Goal: Check status: Check status

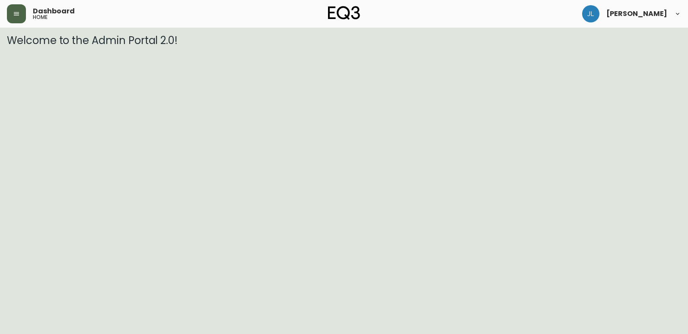
click at [23, 16] on button "button" at bounding box center [16, 13] width 19 height 19
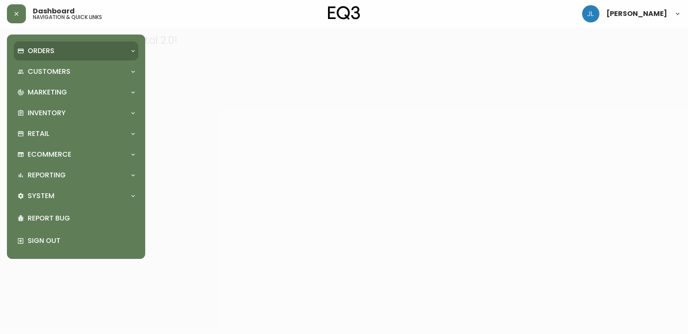
click at [61, 52] on div "Orders" at bounding box center [71, 51] width 109 height 10
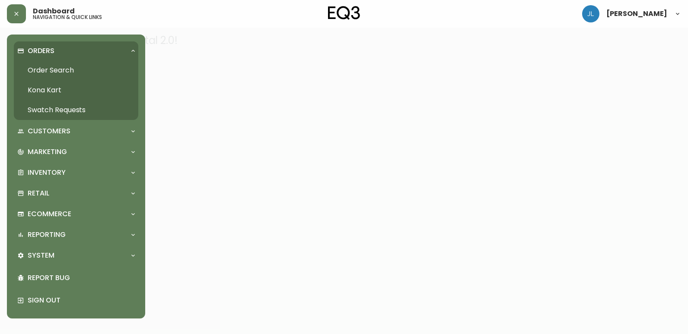
click at [65, 67] on link "Order Search" at bounding box center [76, 70] width 124 height 20
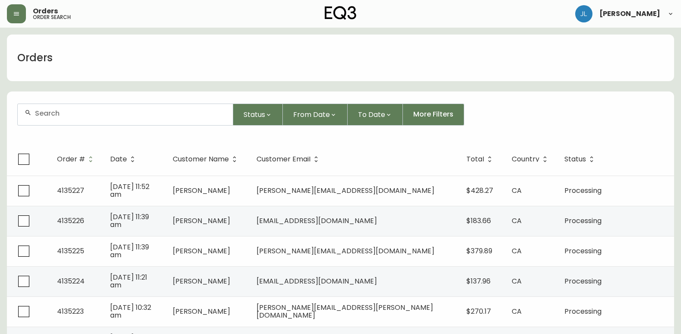
click at [141, 120] on div at bounding box center [125, 114] width 215 height 21
paste input "4134464"
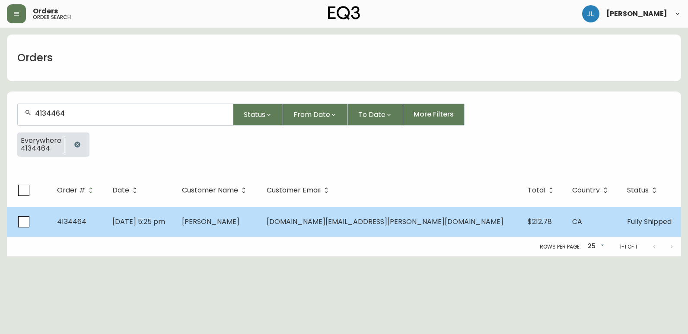
type input "4134464"
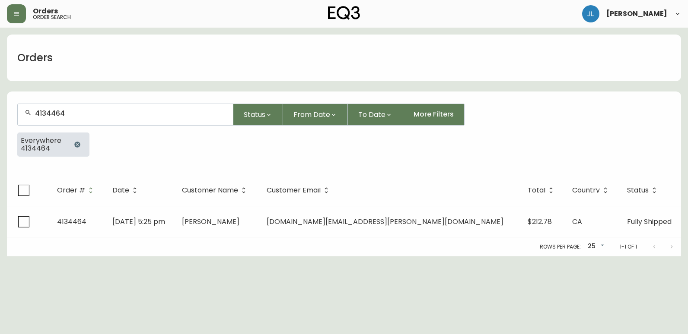
click at [260, 229] on td "[PERSON_NAME]" at bounding box center [217, 222] width 85 height 30
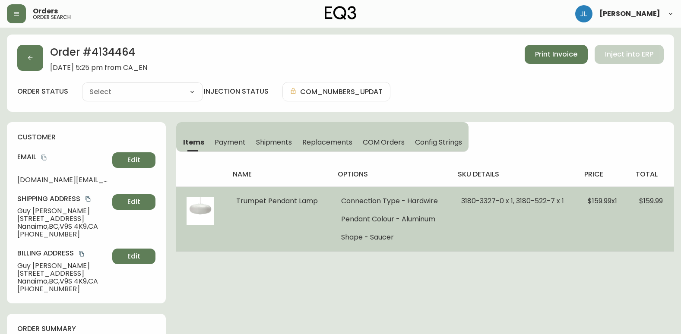
type input "Fully Shipped"
select select "FULLY_SHIPPED"
